Goal: Navigation & Orientation: Find specific page/section

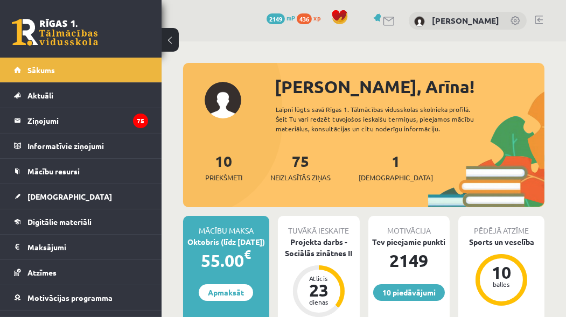
click at [64, 35] on link at bounding box center [55, 32] width 86 height 27
click at [57, 26] on link at bounding box center [55, 32] width 86 height 27
